Goal: Transaction & Acquisition: Purchase product/service

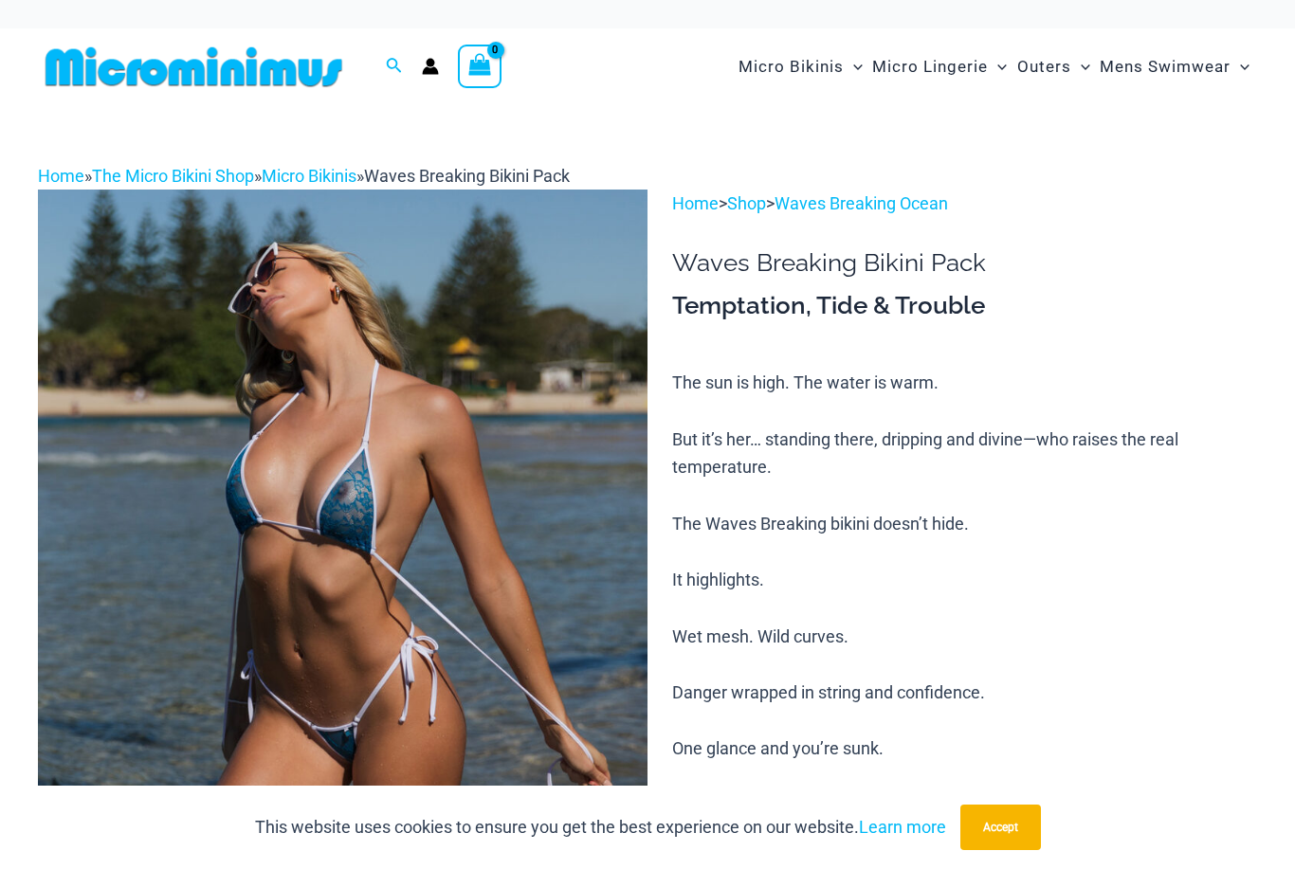
click at [266, 78] on img at bounding box center [194, 67] width 312 height 43
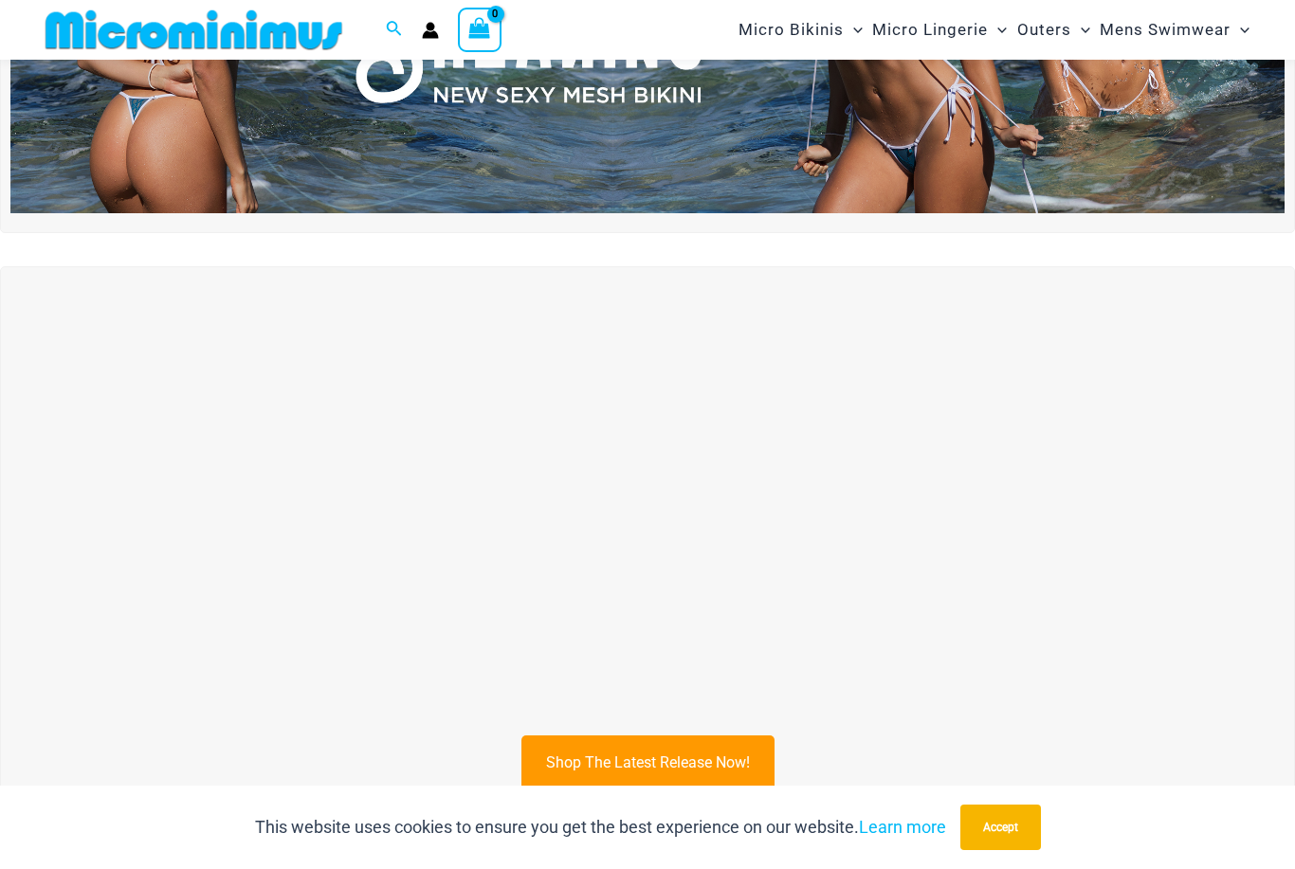
scroll to position [445, 0]
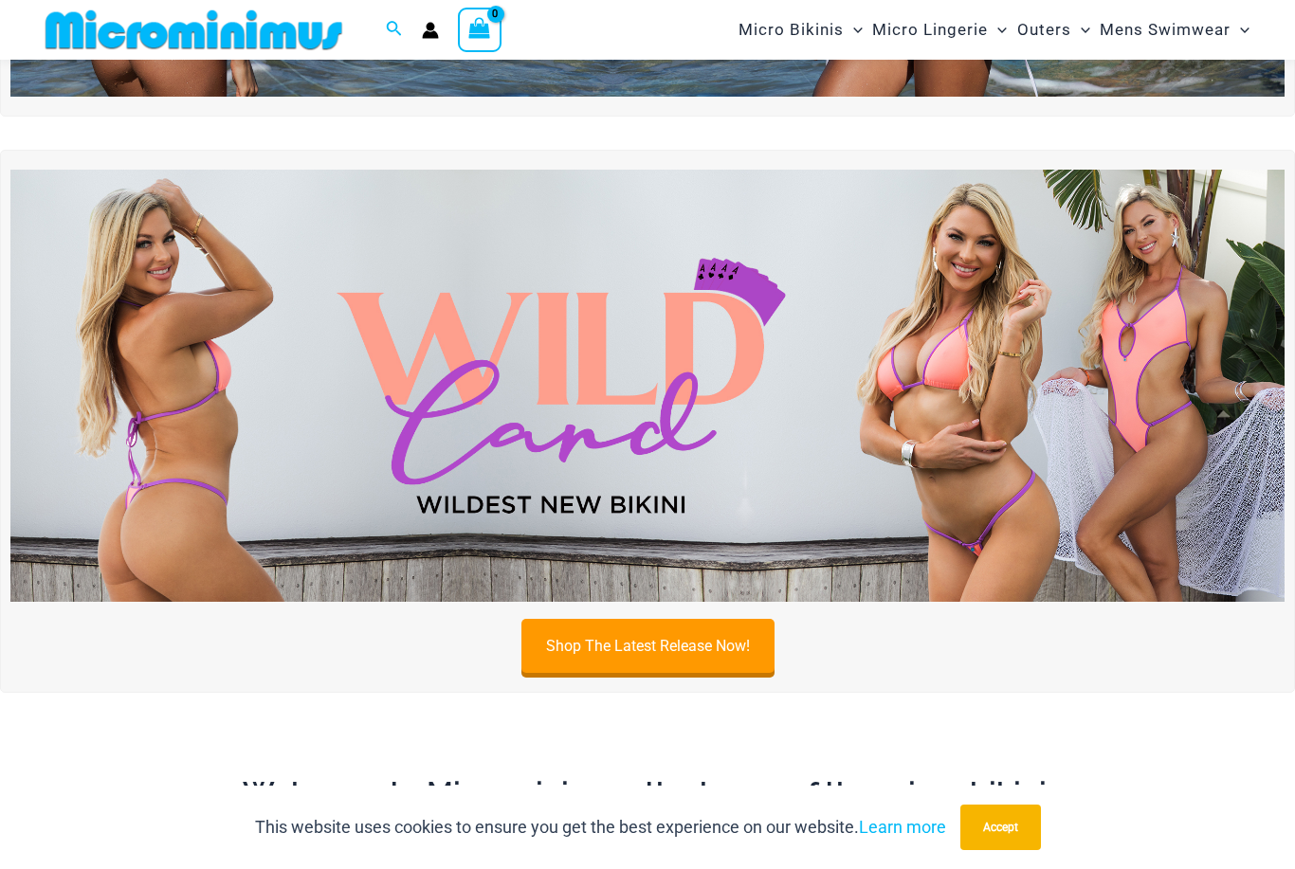
click at [1007, 851] on button "Accept" at bounding box center [1000, 828] width 81 height 46
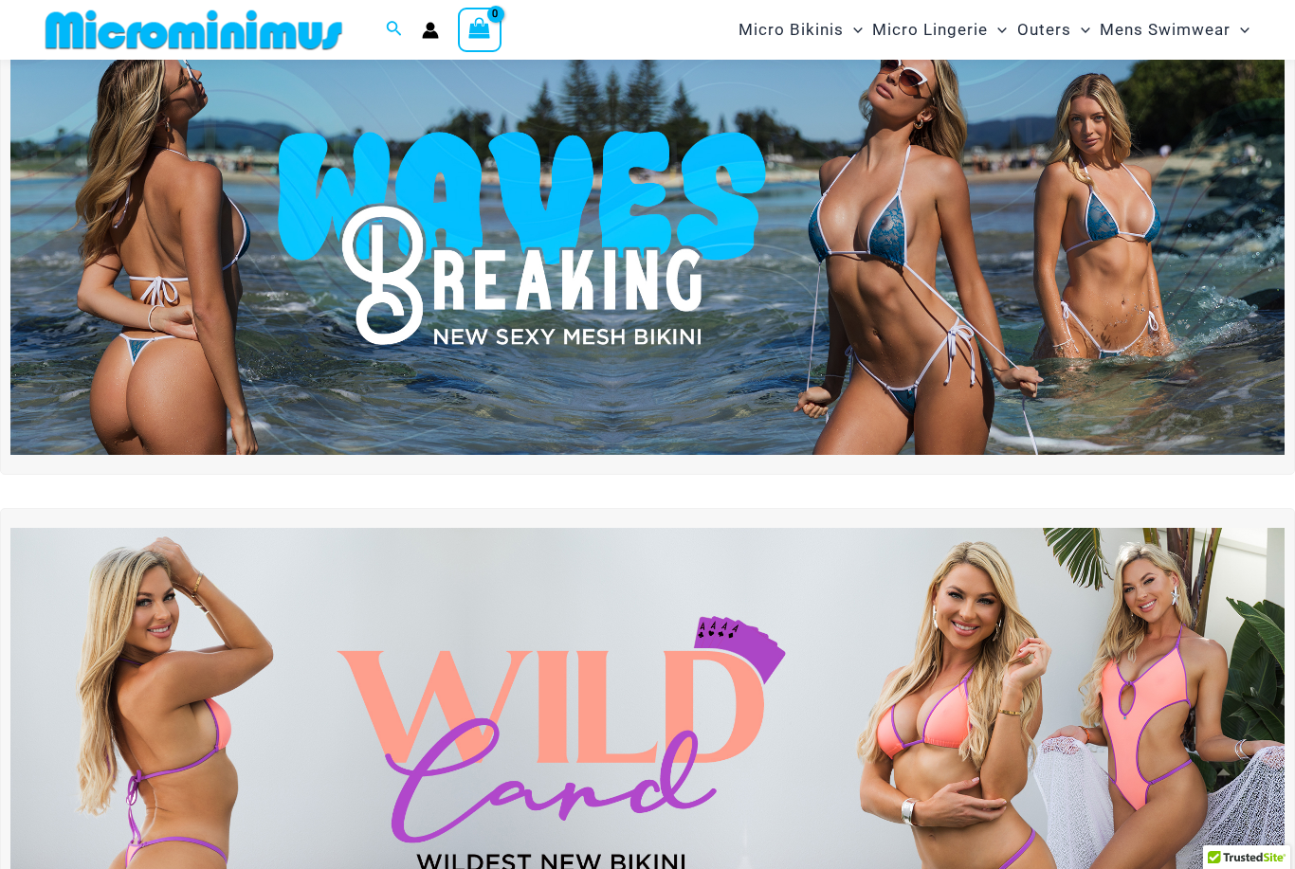
scroll to position [0, 0]
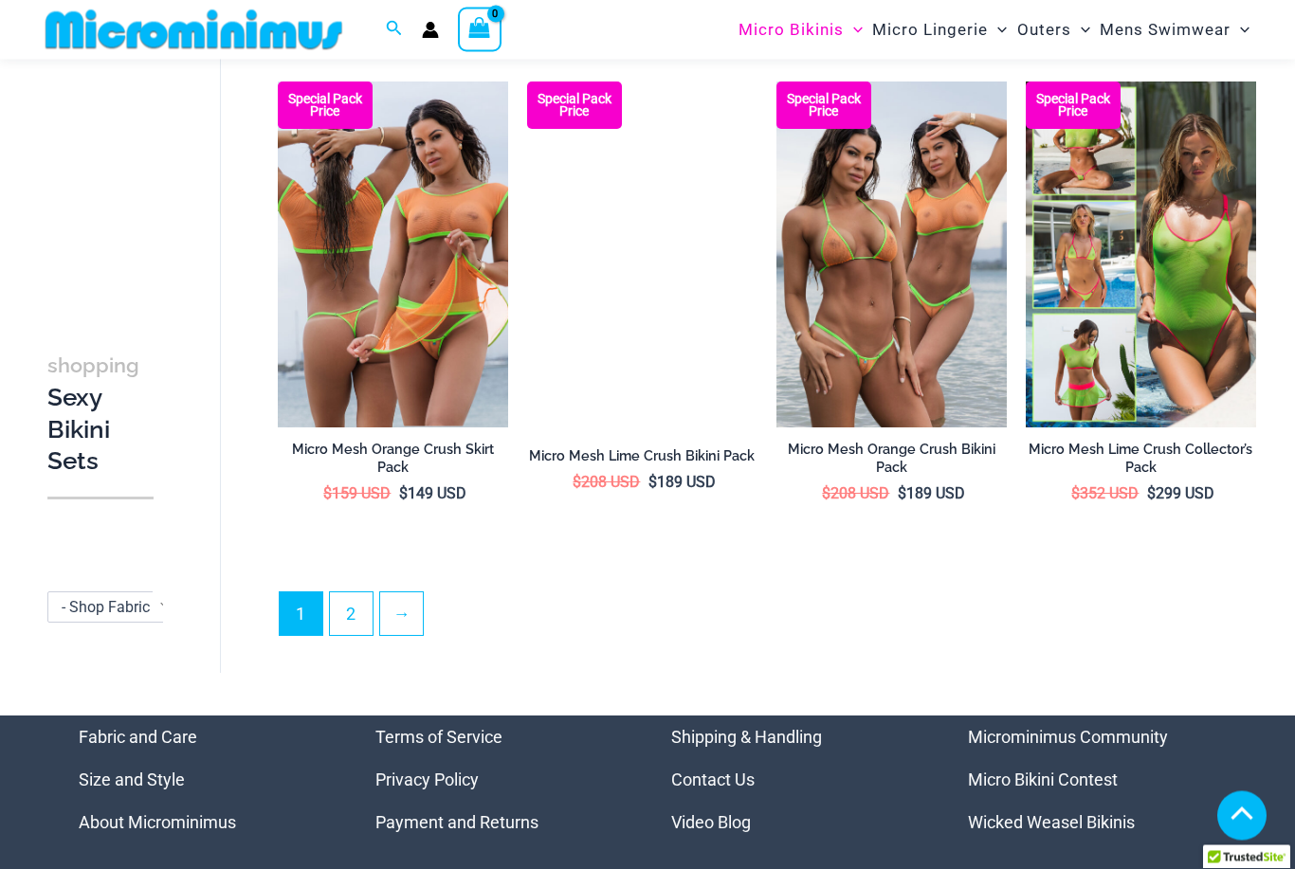
scroll to position [3569, 0]
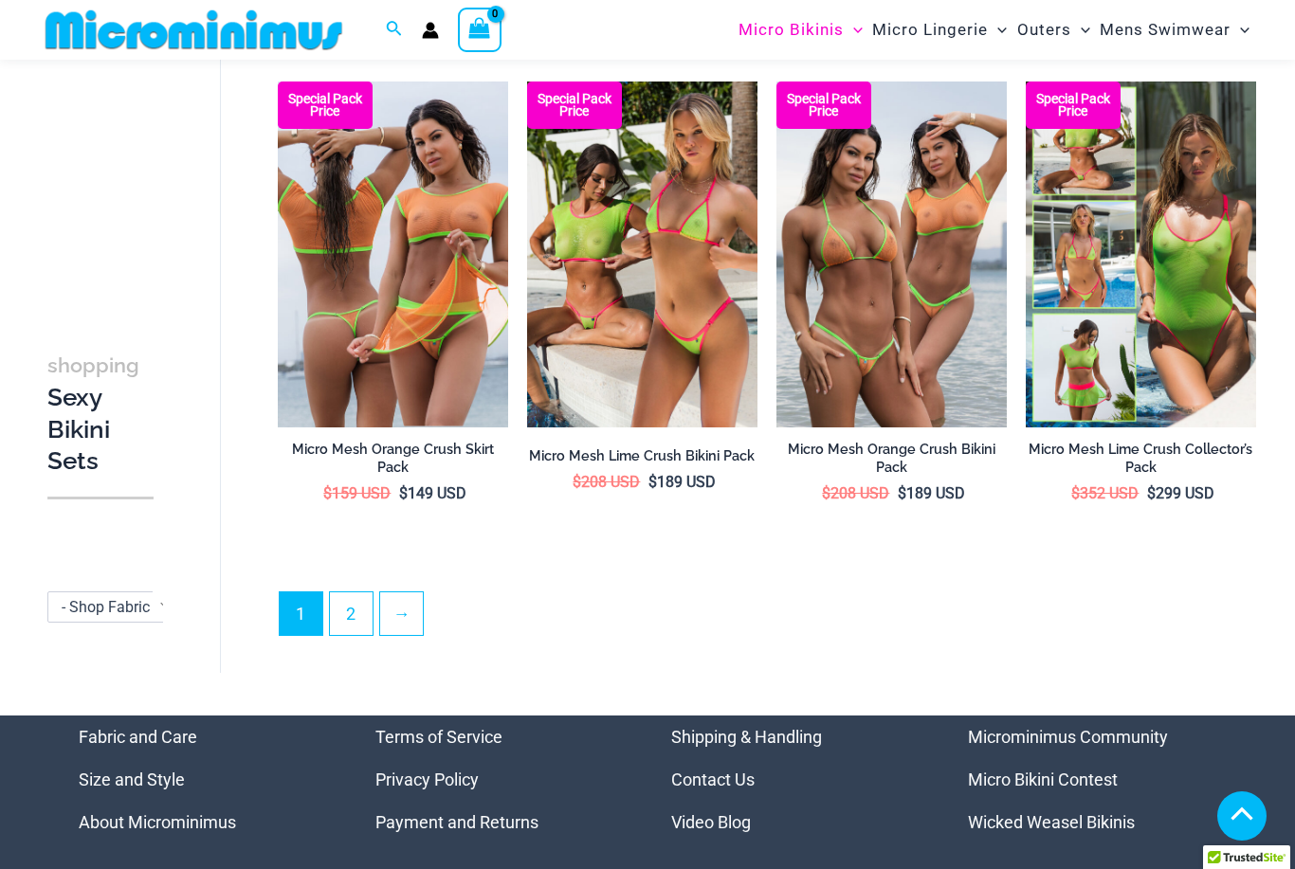
click at [364, 599] on link "2" at bounding box center [351, 614] width 43 height 43
